Goal: Task Accomplishment & Management: Use online tool/utility

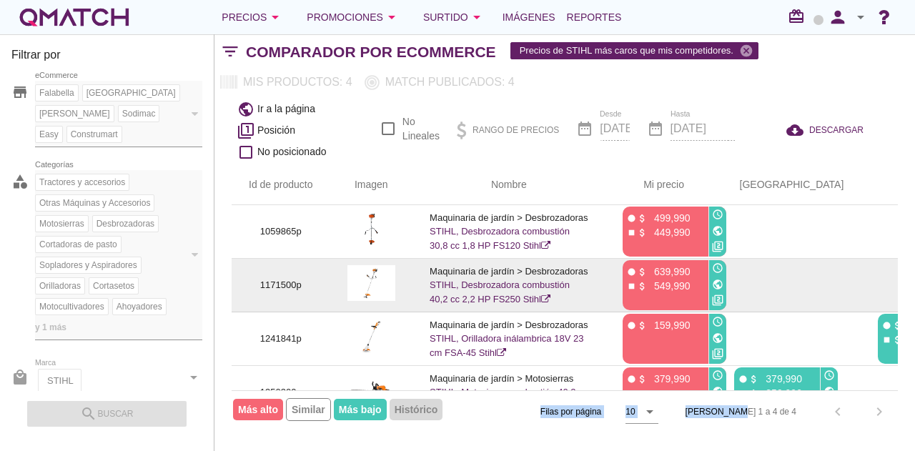
drag, startPoint x: 481, startPoint y: 288, endPoint x: 483, endPoint y: 335, distance: 47.3
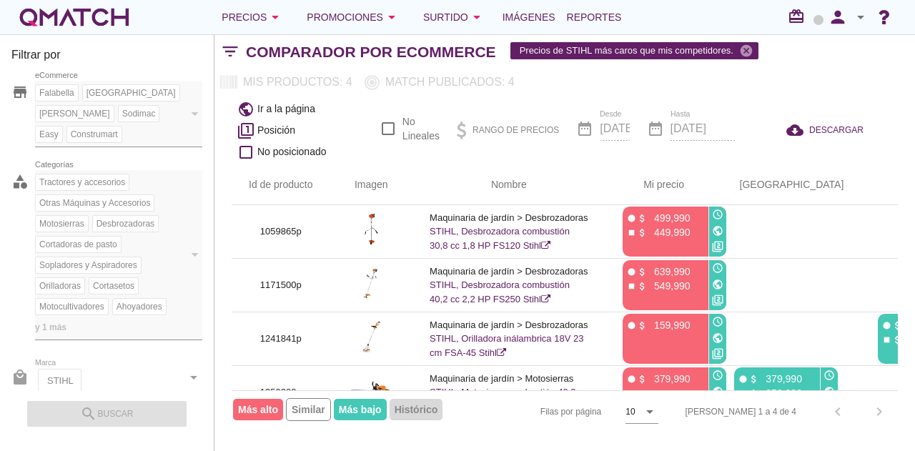
drag, startPoint x: 483, startPoint y: 335, endPoint x: 794, endPoint y: 72, distance: 407.4
click at [794, 72] on div "Mis productos: 4 Match publicados: 4 Match únicos: 0 / 0.00 % Exclusivos: 0 Ofe…" at bounding box center [565, 82] width 701 height 26
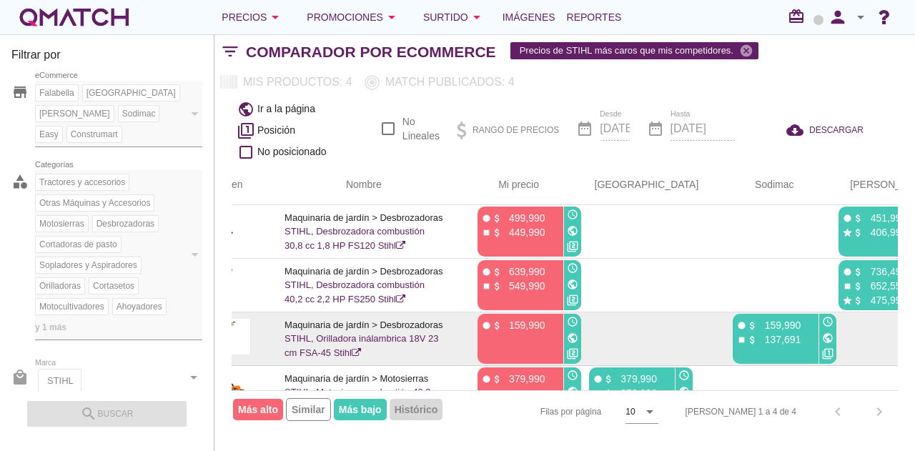
scroll to position [39, 145]
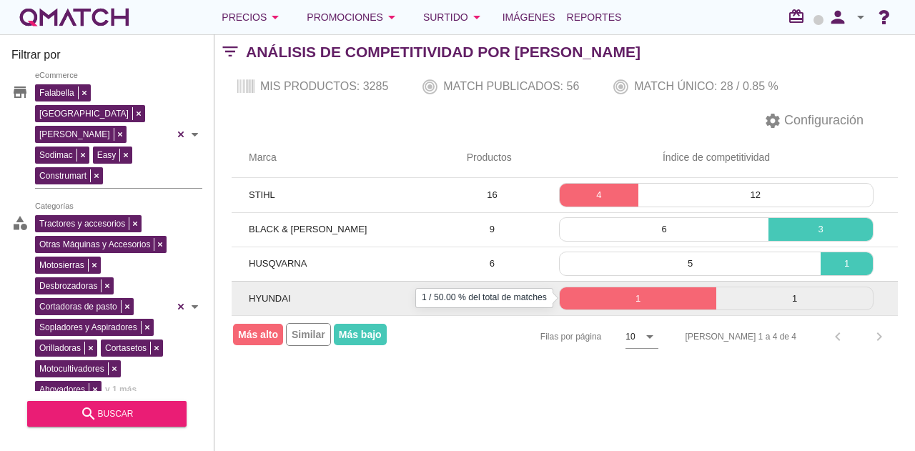
click at [595, 293] on p "1" at bounding box center [638, 299] width 157 height 14
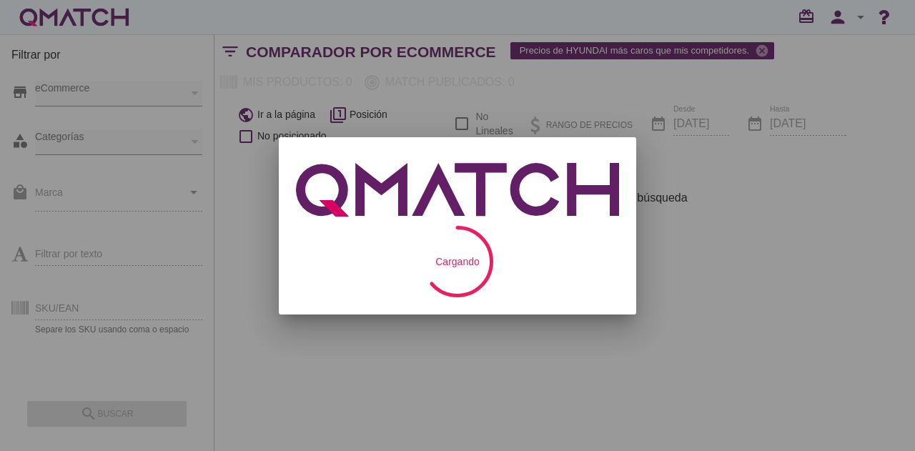
checkbox input "false"
